Goal: Task Accomplishment & Management: Manage account settings

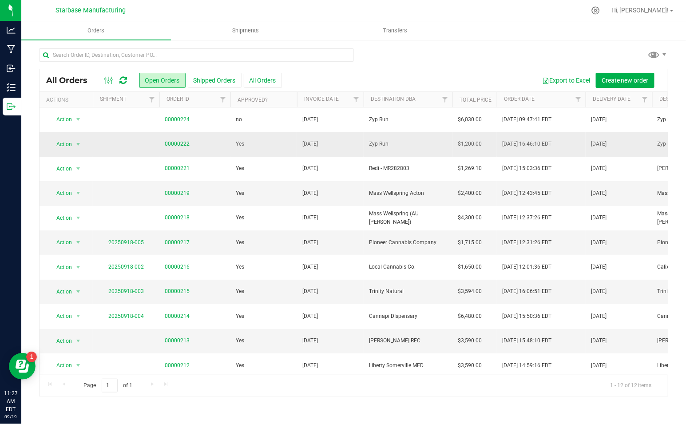
click at [181, 147] on td "00000222" at bounding box center [194, 144] width 71 height 24
click at [177, 142] on link "00000222" at bounding box center [177, 144] width 25 height 8
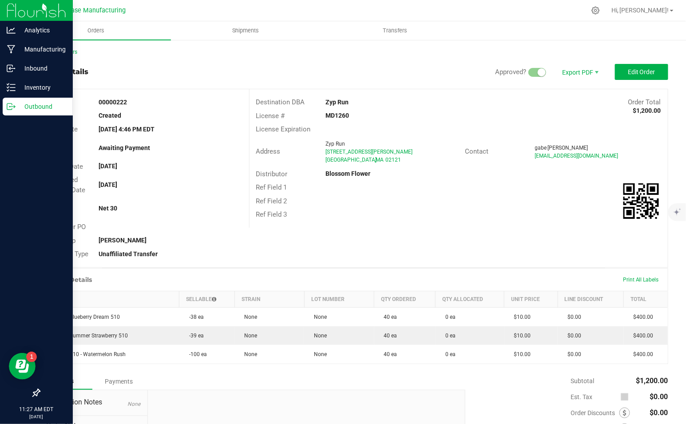
click at [9, 104] on icon at bounding box center [11, 106] width 9 height 9
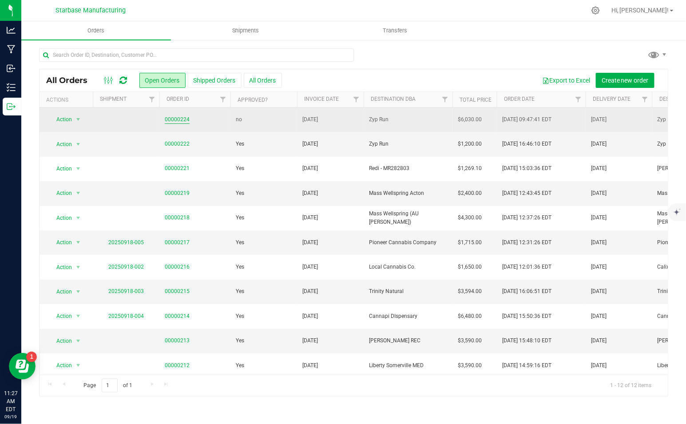
click at [175, 115] on link "00000224" at bounding box center [177, 119] width 25 height 8
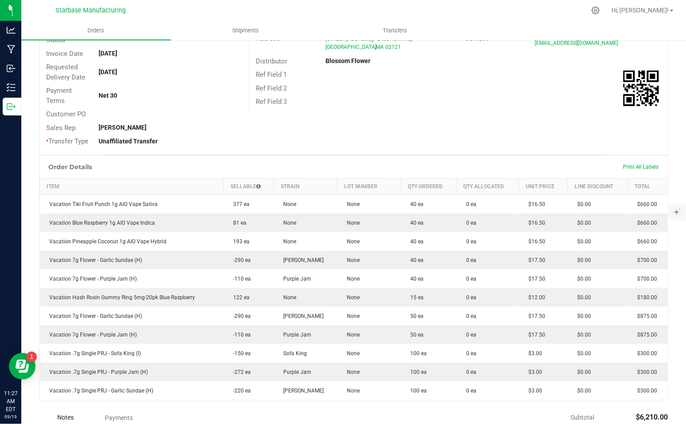
scroll to position [114, 0]
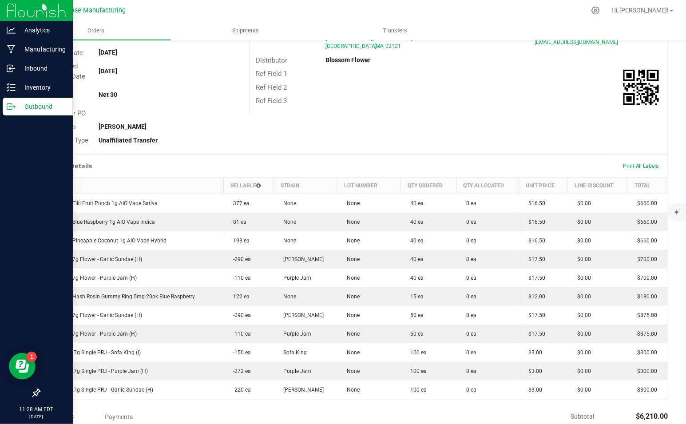
click at [16, 103] on p "Outbound" at bounding box center [42, 106] width 53 height 11
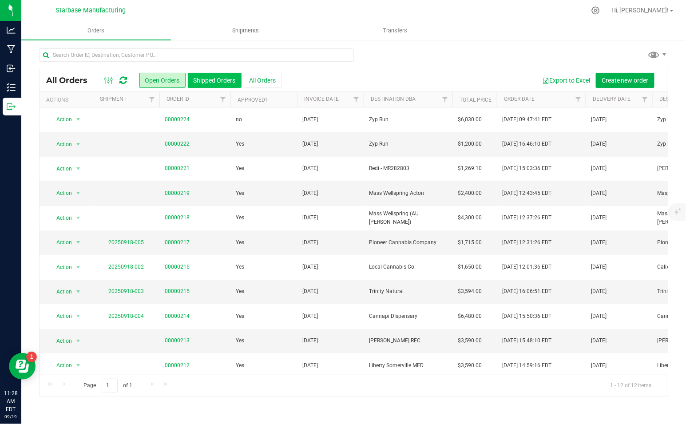
click at [209, 81] on button "Shipped Orders" at bounding box center [215, 80] width 54 height 15
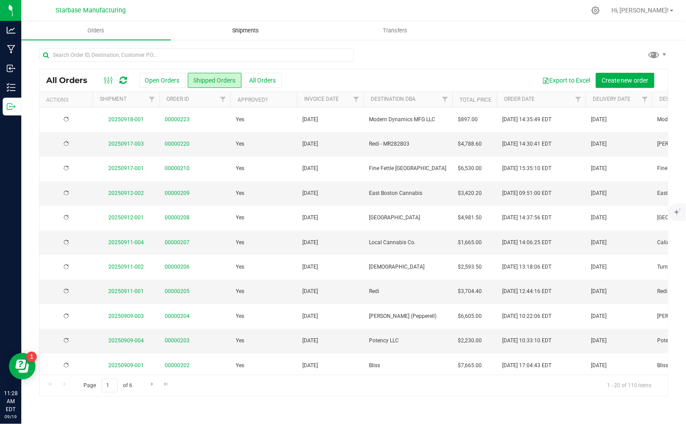
click at [269, 29] on span "Shipments" at bounding box center [245, 31] width 51 height 8
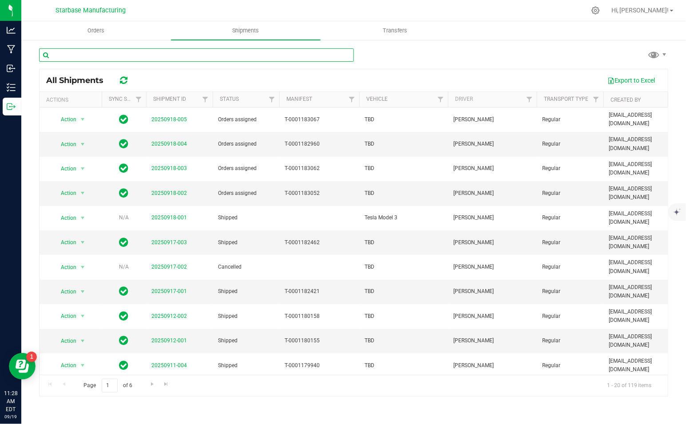
click at [248, 59] on input "text" at bounding box center [196, 54] width 315 height 13
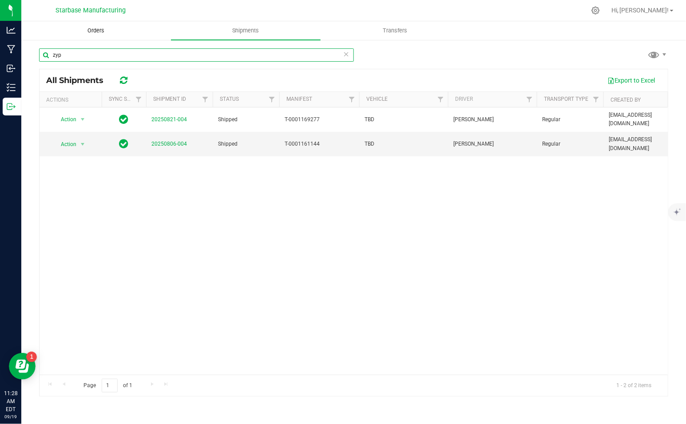
type input "zyp"
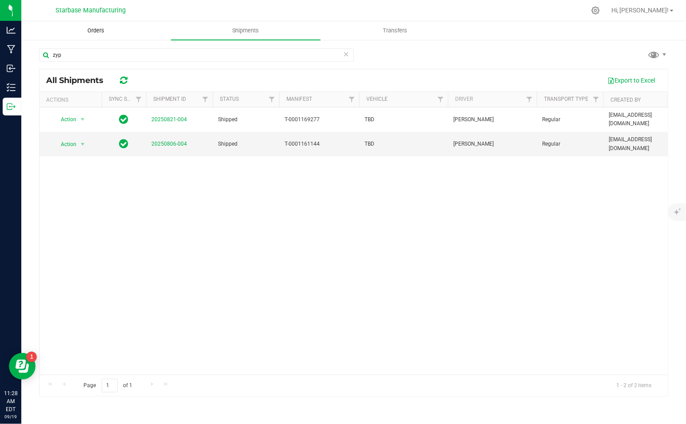
click at [101, 33] on span "Orders" at bounding box center [95, 31] width 41 height 8
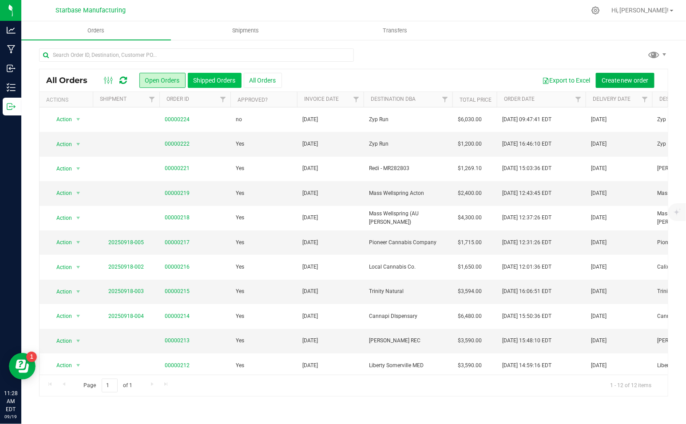
click at [223, 82] on button "Shipped Orders" at bounding box center [215, 80] width 54 height 15
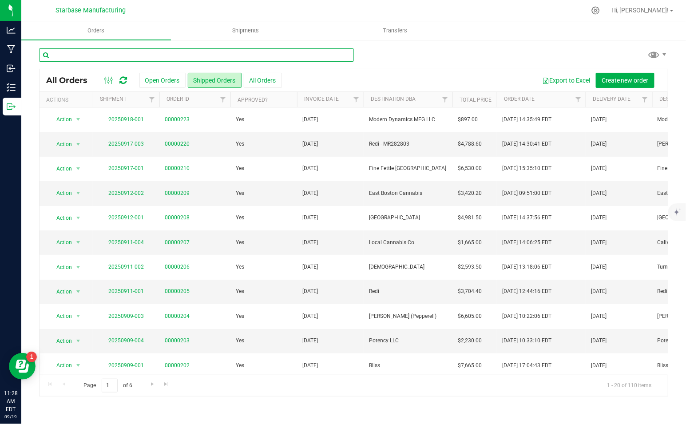
click at [185, 56] on input "text" at bounding box center [196, 54] width 315 height 13
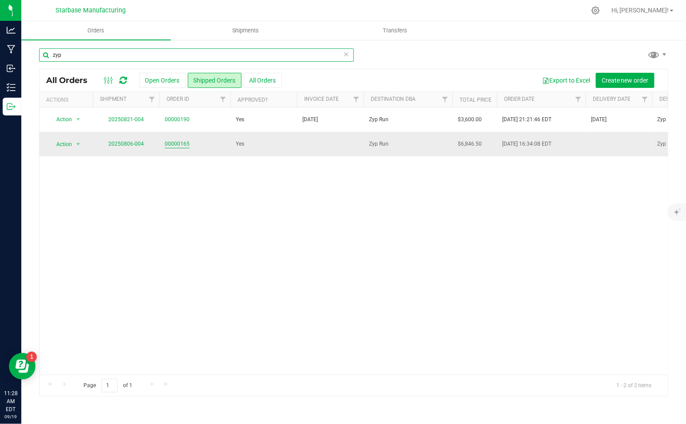
type input "zyp"
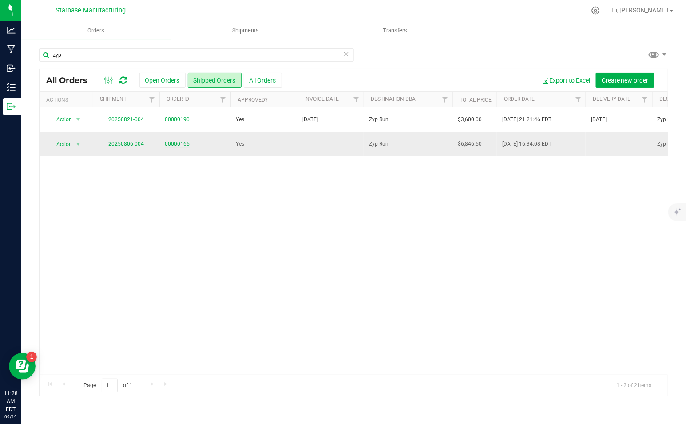
click at [167, 142] on link "00000165" at bounding box center [177, 144] width 25 height 8
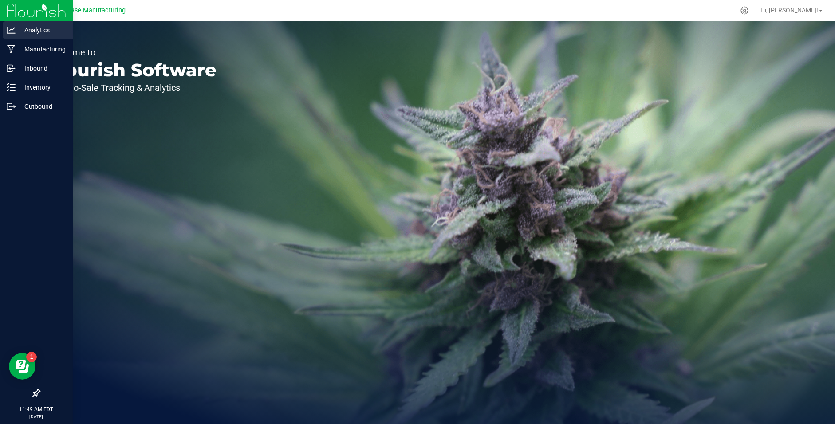
click at [23, 30] on p "Analytics" at bounding box center [42, 30] width 53 height 11
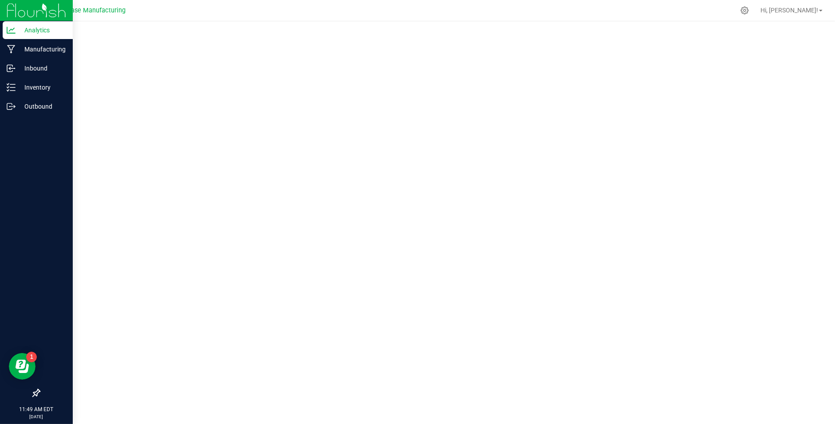
click at [29, 24] on div "Analytics" at bounding box center [38, 30] width 70 height 18
click at [17, 47] on p "Manufacturing" at bounding box center [42, 49] width 53 height 11
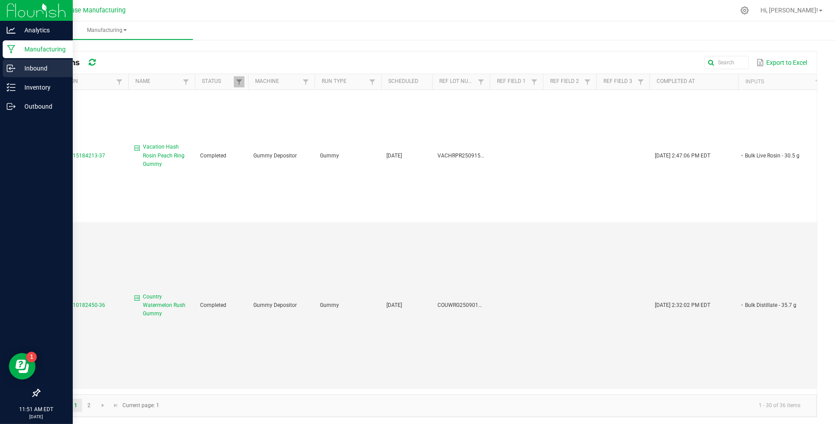
click at [32, 76] on div "Inbound" at bounding box center [38, 68] width 70 height 18
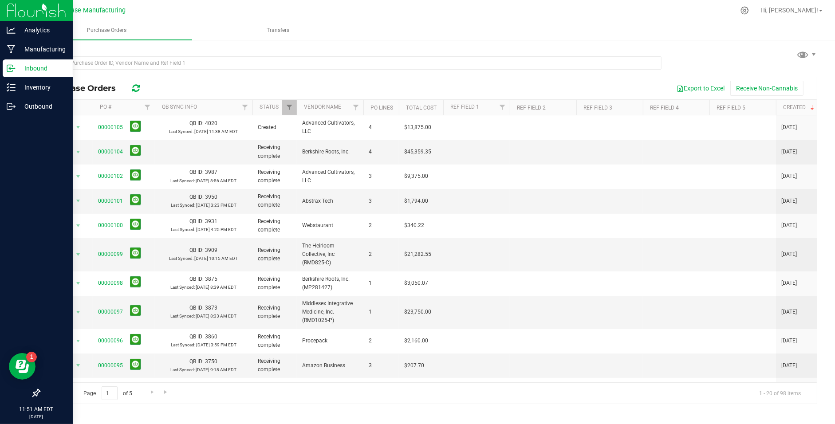
click at [38, 13] on img at bounding box center [36, 10] width 59 height 21
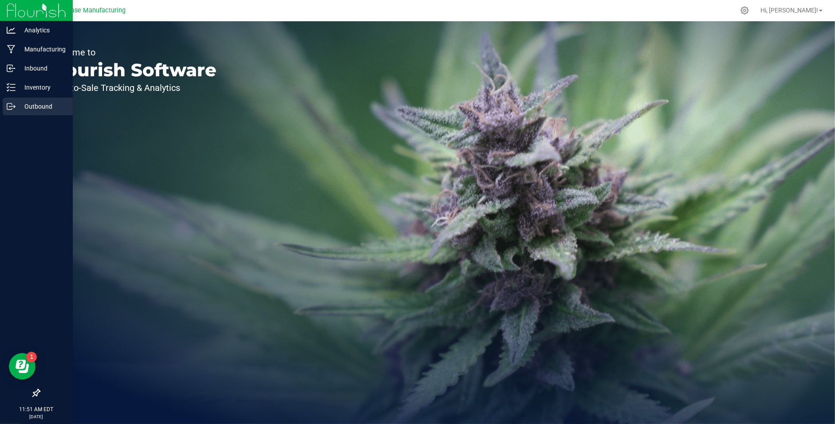
click at [19, 106] on p "Outbound" at bounding box center [42, 106] width 53 height 11
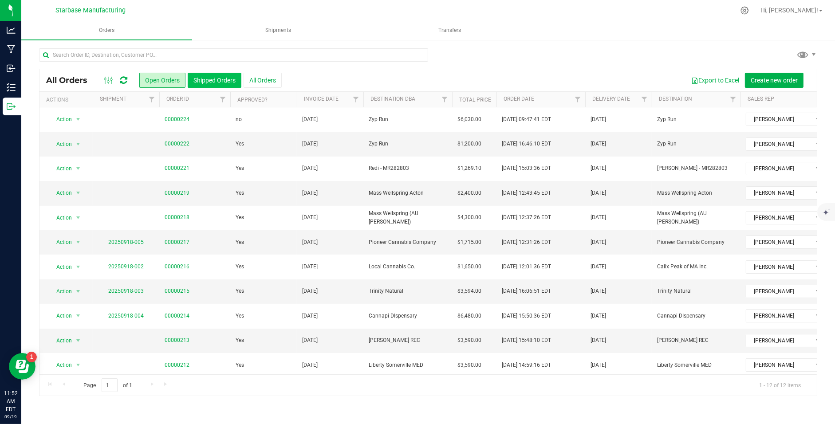
click at [204, 79] on button "Shipped Orders" at bounding box center [215, 80] width 54 height 15
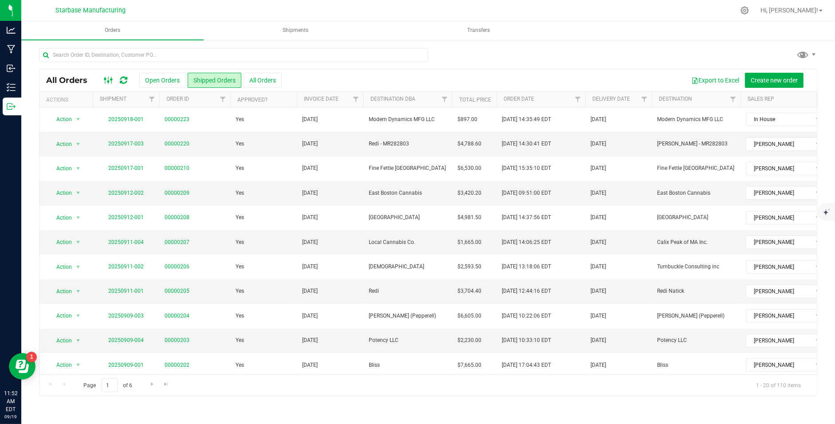
click at [110, 80] on icon at bounding box center [109, 80] width 10 height 11
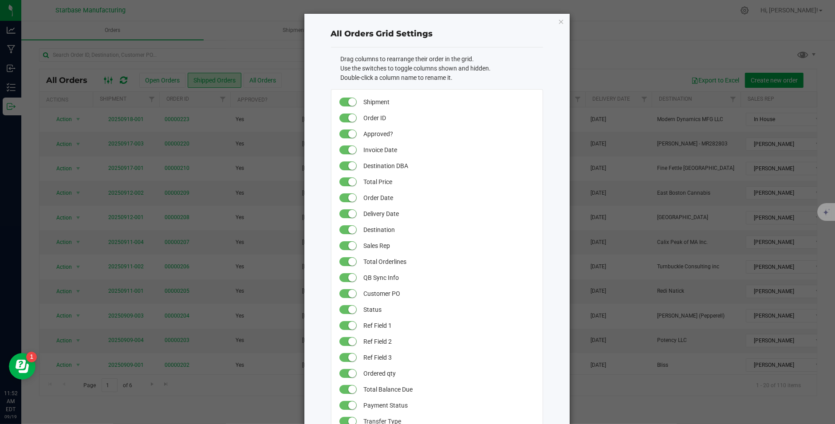
click at [110, 80] on ngb-modal-window "All Orders Grid Settings Drag columns to rearrange their order in the grid. Use…" at bounding box center [421, 212] width 842 height 424
click at [272, 48] on div "All Orders Grid Settings Drag columns to rearrange their order in the grid. Use…" at bounding box center [421, 290] width 298 height 555
click at [562, 17] on icon "button" at bounding box center [561, 21] width 6 height 11
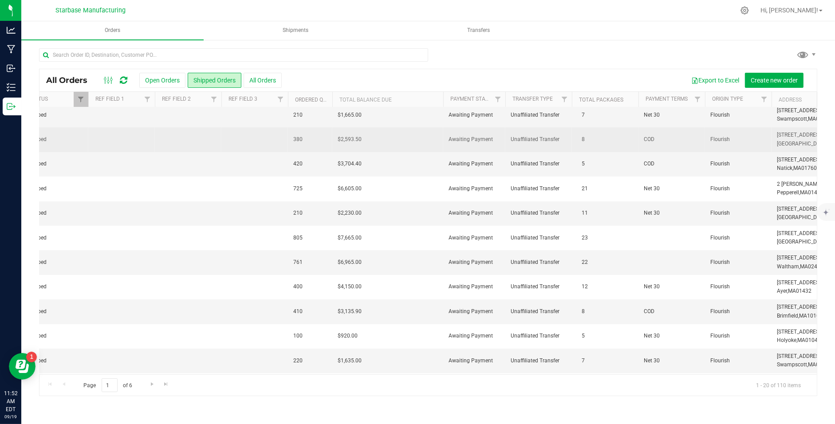
scroll to position [127, 1019]
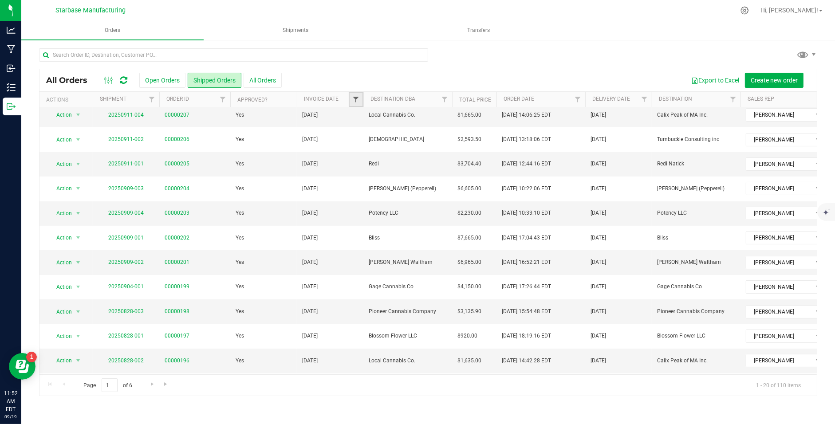
click at [357, 97] on span "Filter" at bounding box center [355, 99] width 7 height 7
click at [440, 151] on span "select" at bounding box center [438, 152] width 7 height 7
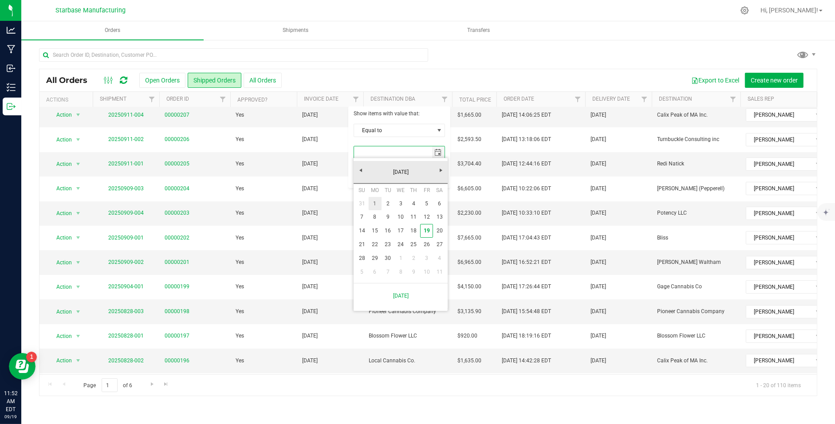
click at [378, 200] on link "1" at bounding box center [375, 204] width 13 height 14
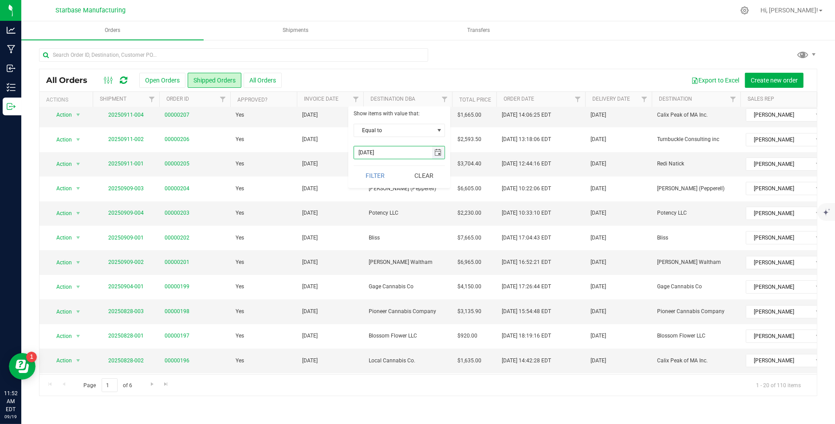
click at [436, 152] on span "select" at bounding box center [438, 152] width 7 height 7
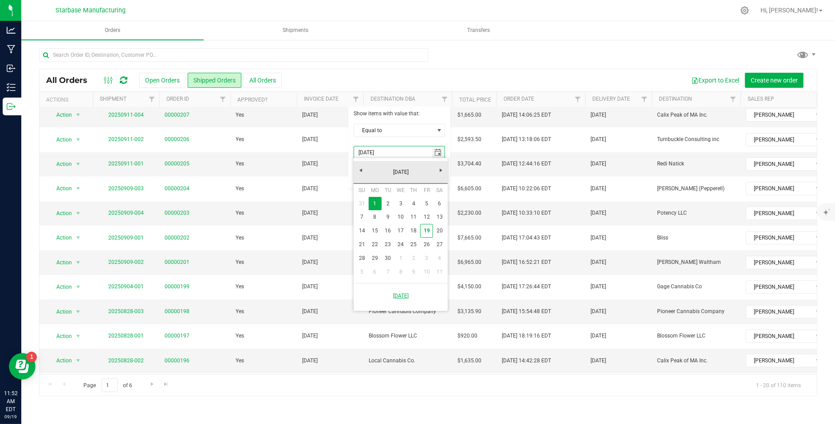
click at [408, 297] on link "Friday, September 19, 2025" at bounding box center [401, 296] width 84 height 18
type input "9/19/2025"
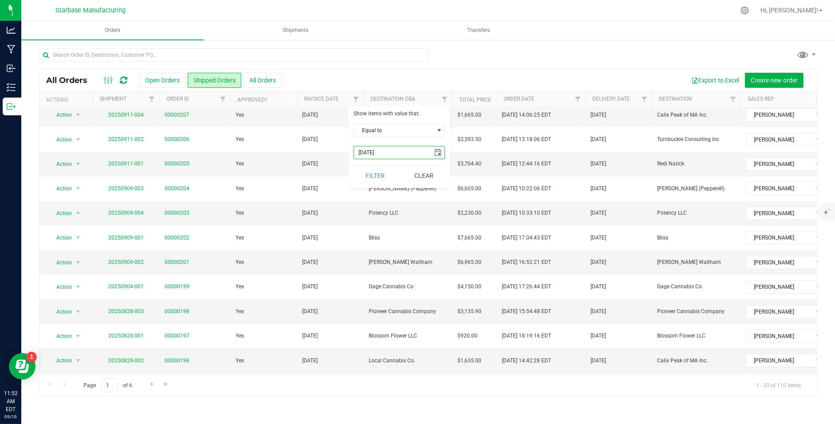
click at [410, 66] on div at bounding box center [233, 58] width 389 height 20
